Goal: Transaction & Acquisition: Register for event/course

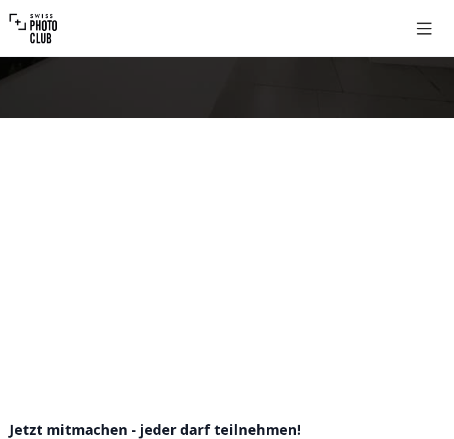
scroll to position [177, 0]
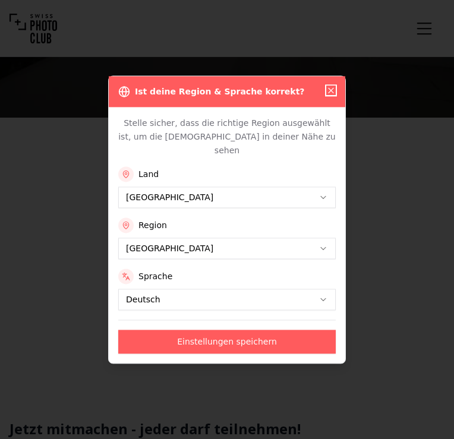
click at [333, 95] on icon "button" at bounding box center [331, 91] width 10 height 10
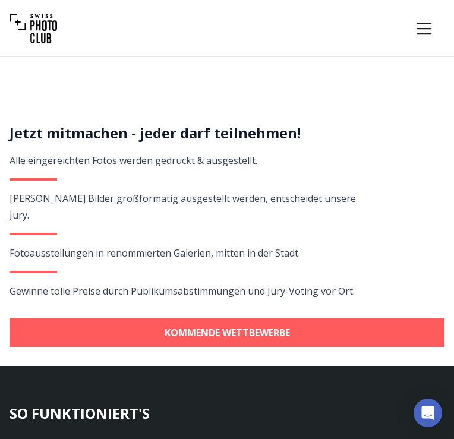
scroll to position [474, 0]
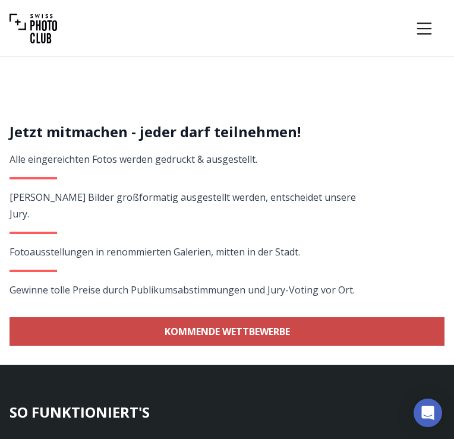
click at [213, 317] on link "KOMMENDE WETTBEWERBE" at bounding box center [227, 331] width 435 height 29
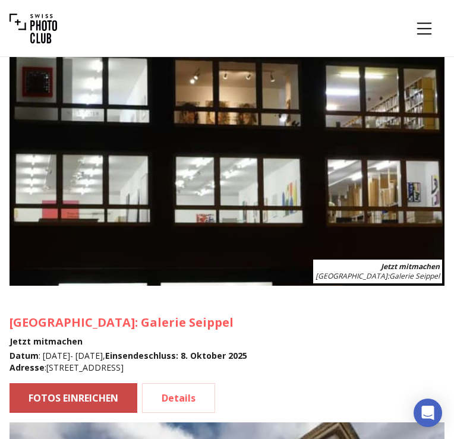
scroll to position [2201, 0]
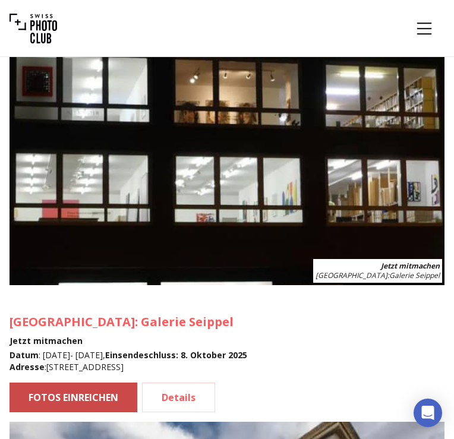
click at [74, 383] on link "FOTOS EINREICHEN" at bounding box center [74, 398] width 128 height 30
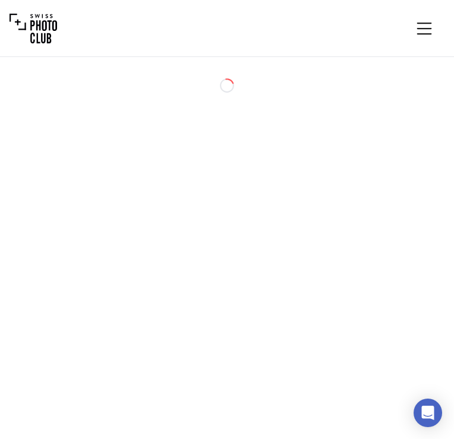
select select "*******"
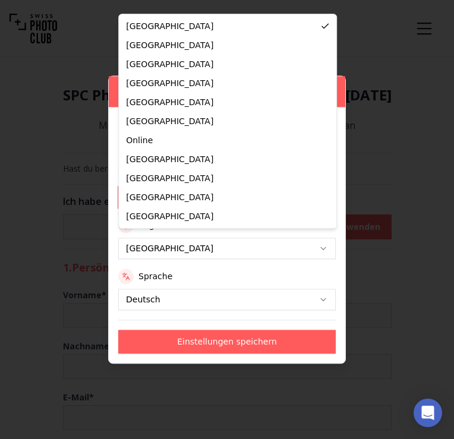
click at [166, 238] on button "[GEOGRAPHIC_DATA]" at bounding box center [226, 248] width 217 height 21
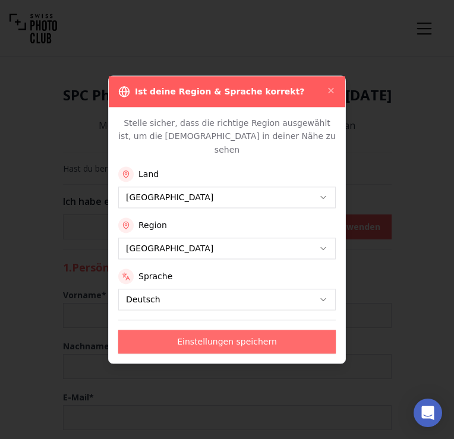
click at [234, 336] on button "Einstellungen speichern" at bounding box center [226, 342] width 217 height 24
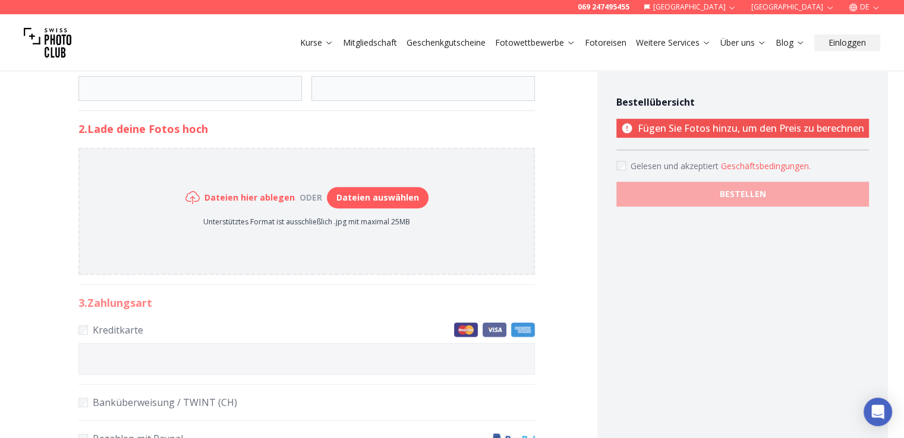
scroll to position [590, 0]
